Goal: Navigation & Orientation: Find specific page/section

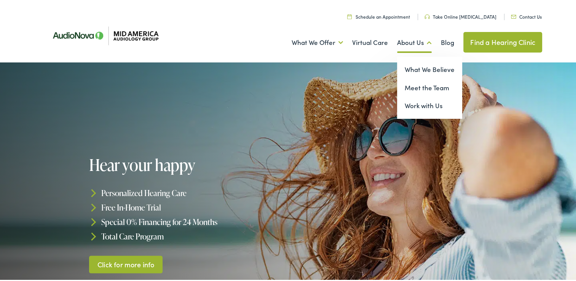
click at [405, 43] on link "About Us" at bounding box center [414, 41] width 35 height 28
click at [409, 86] on link "Meet the Team" at bounding box center [429, 86] width 65 height 18
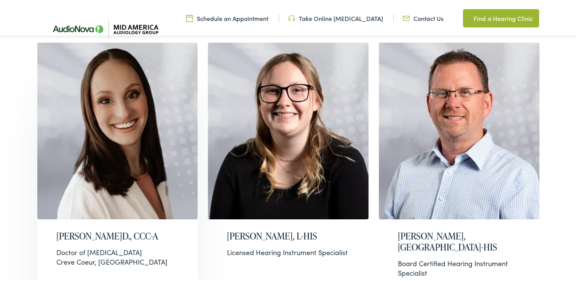
scroll to position [203, 0]
click at [81, 30] on img at bounding box center [103, 27] width 126 height 42
